Goal: Find specific page/section

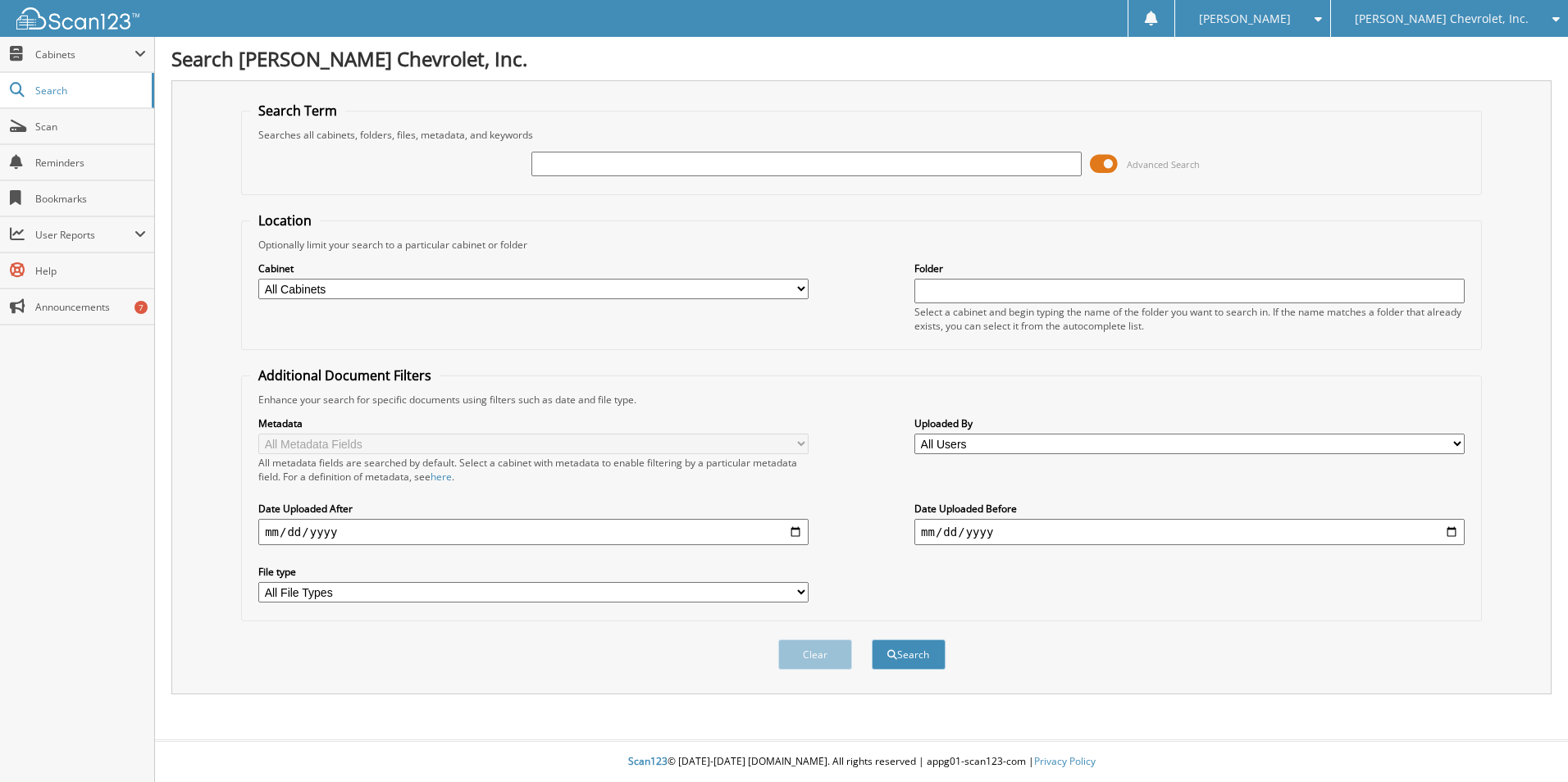
click at [577, 164] on input "text" at bounding box center [807, 164] width 550 height 25
type input "6175640"
click at [872, 639] on button "Search" at bounding box center [908, 654] width 74 height 30
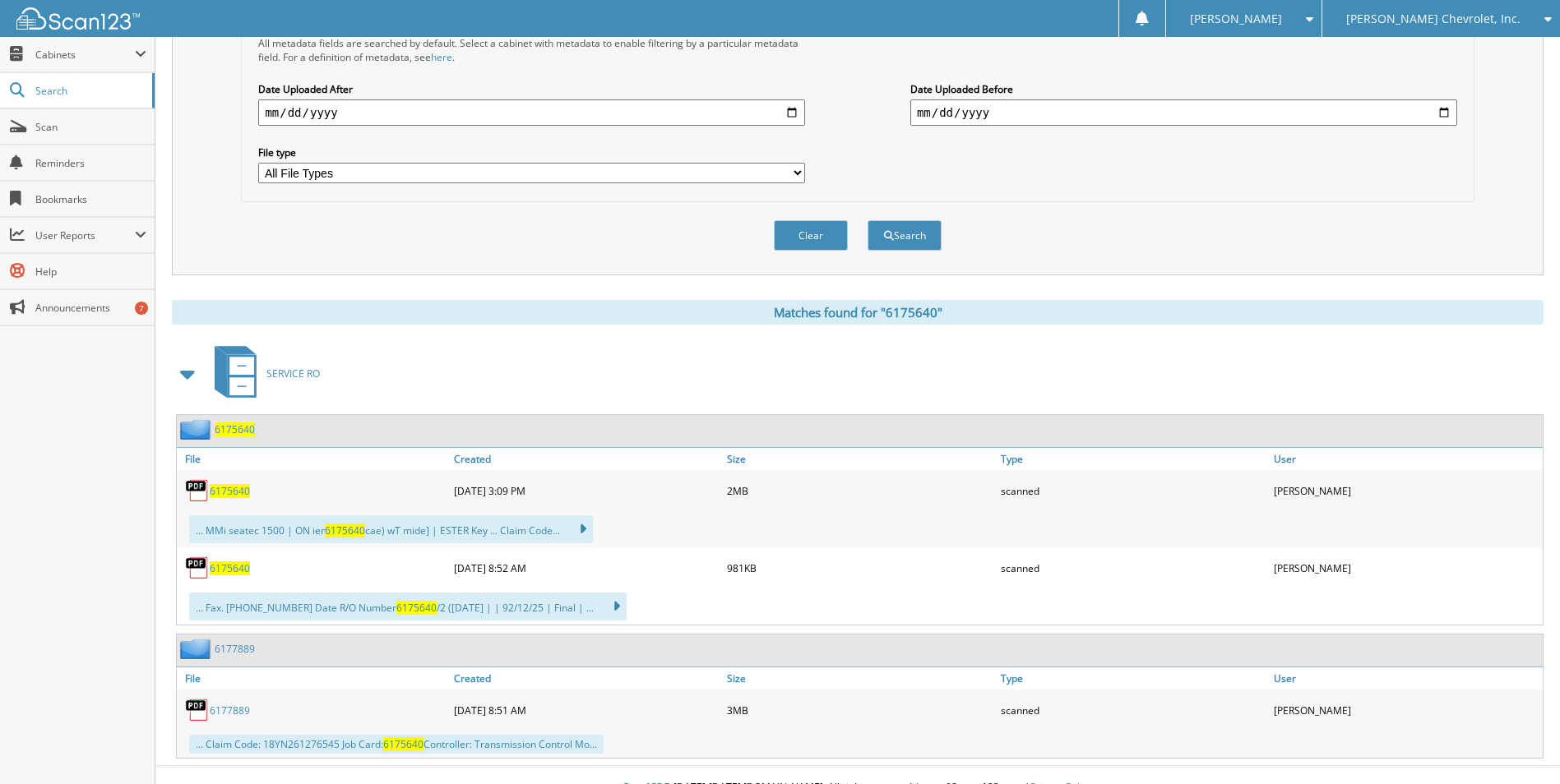
scroll to position [446, 0]
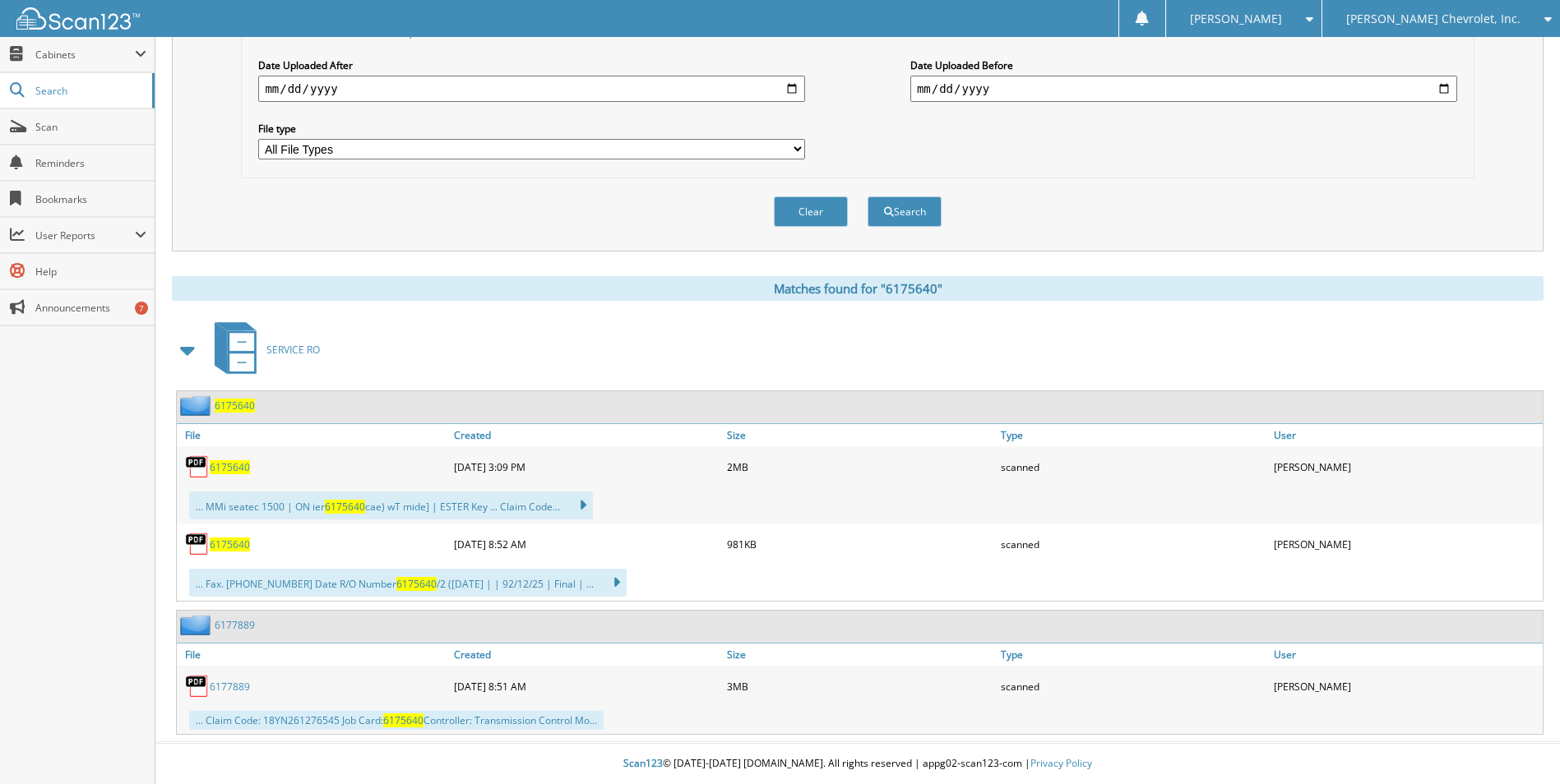
click at [218, 542] on span "6175640" at bounding box center [230, 544] width 40 height 14
click at [227, 463] on span "6175640" at bounding box center [230, 467] width 40 height 14
click at [215, 548] on span "6175640" at bounding box center [230, 544] width 40 height 14
click at [225, 542] on span "6175640" at bounding box center [230, 544] width 40 height 14
click at [235, 403] on span "6175640" at bounding box center [235, 405] width 40 height 14
